Goal: Find specific page/section: Find specific page/section

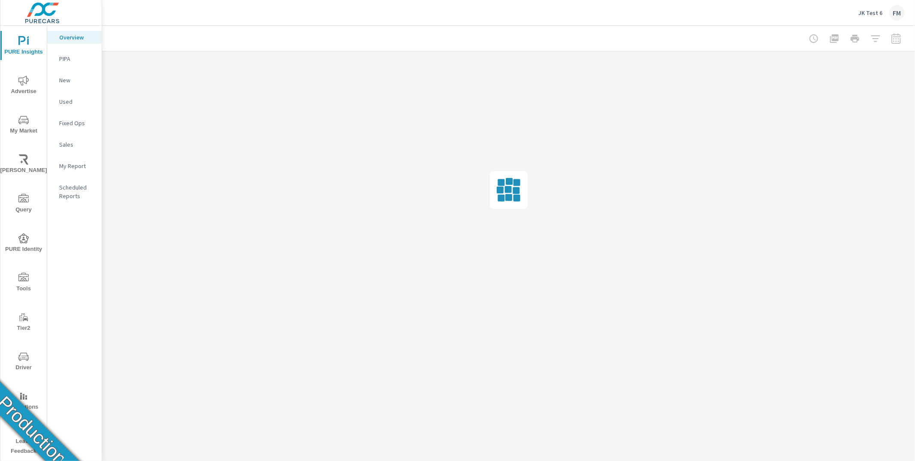
click at [32, 281] on span "Tools" at bounding box center [23, 283] width 41 height 21
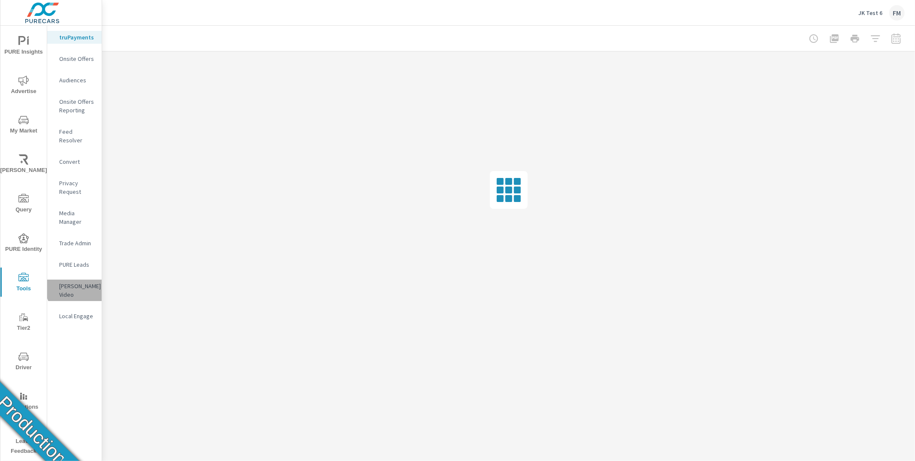
click at [77, 282] on p "[PERSON_NAME] Video" at bounding box center [77, 290] width 36 height 17
